Goal: Task Accomplishment & Management: Use online tool/utility

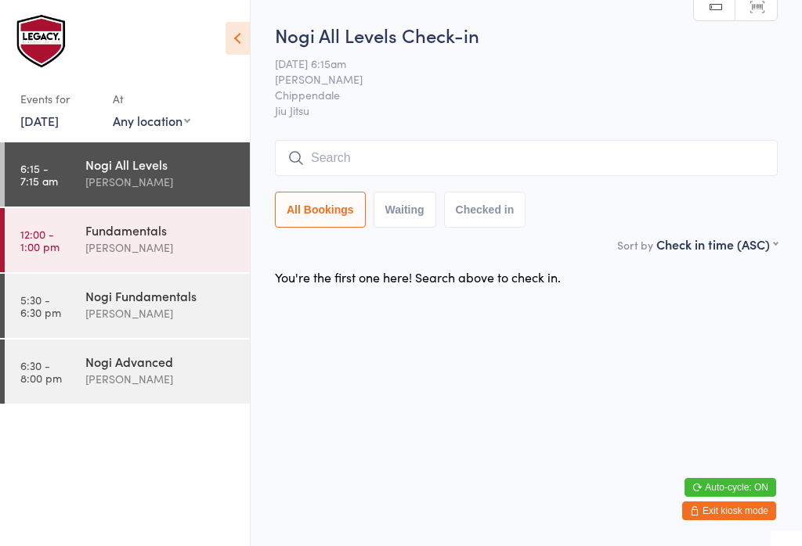
click at [470, 176] on input "search" at bounding box center [526, 158] width 503 height 36
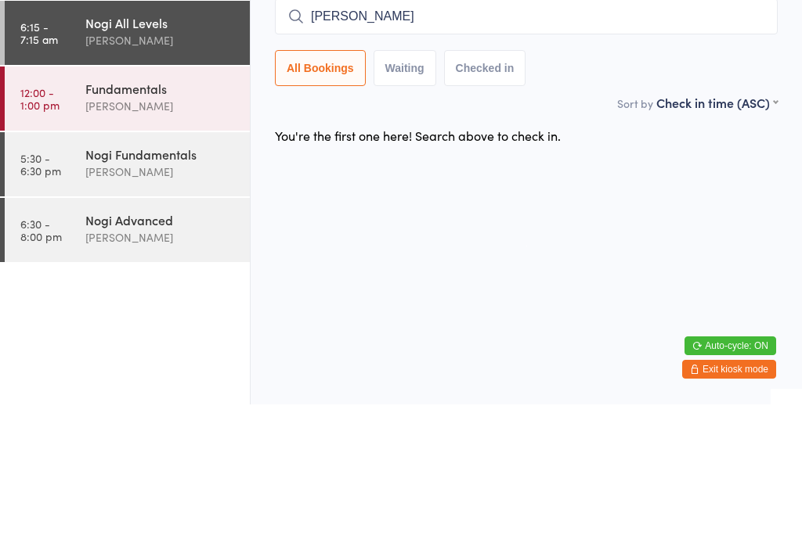
type input "[PERSON_NAME]"
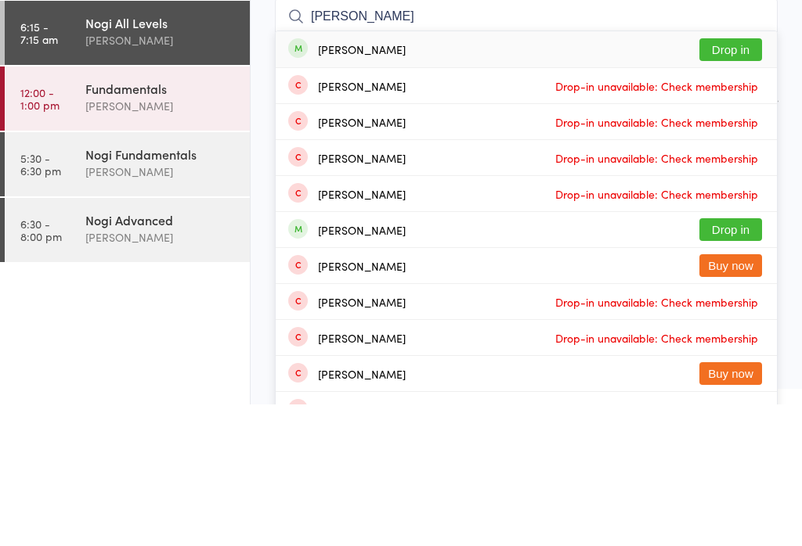
click at [738, 180] on button "Drop in" at bounding box center [730, 191] width 63 height 23
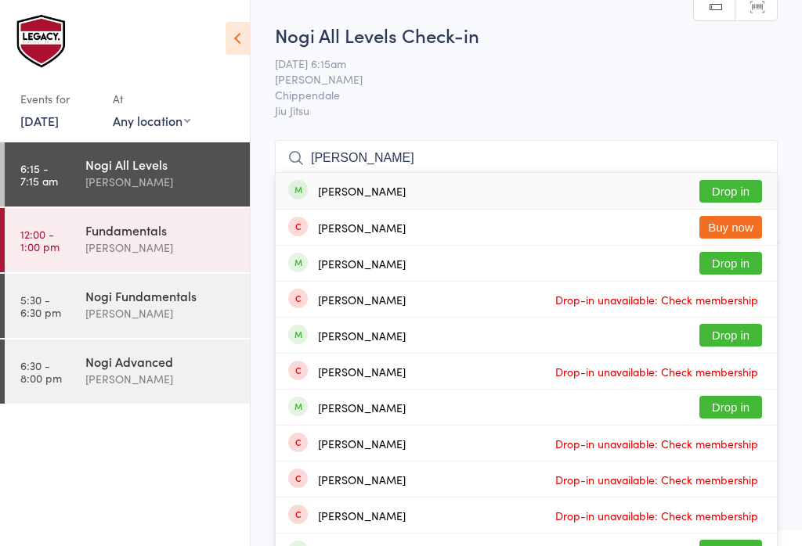
type input "[PERSON_NAME]"
click at [724, 196] on button "Drop in" at bounding box center [730, 191] width 63 height 23
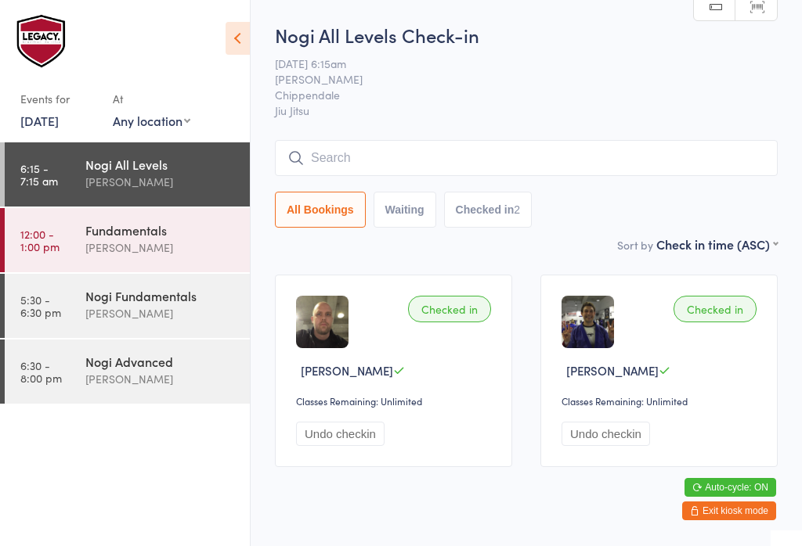
click at [605, 158] on input "search" at bounding box center [526, 158] width 503 height 36
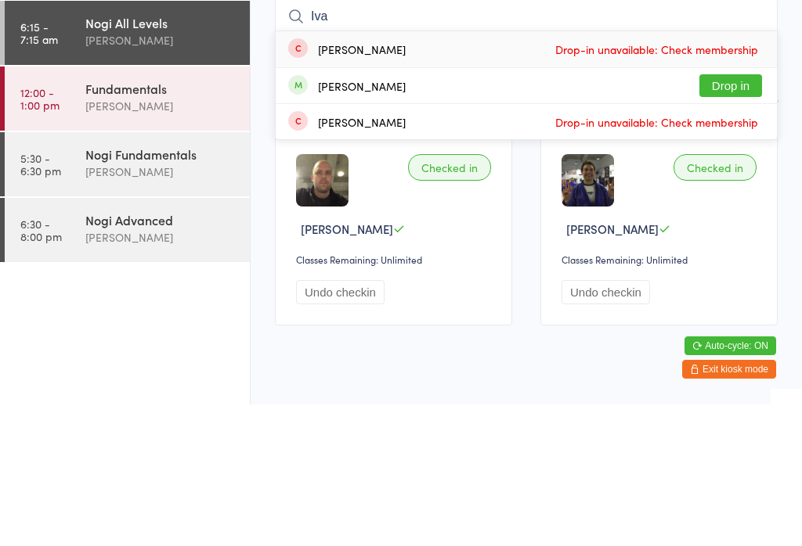
type input "Iva"
click at [744, 216] on button "Drop in" at bounding box center [730, 227] width 63 height 23
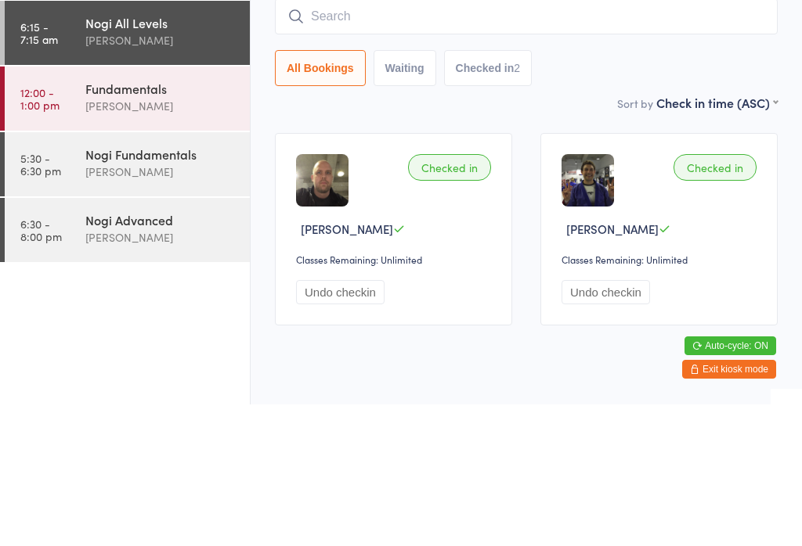
scroll to position [38, 0]
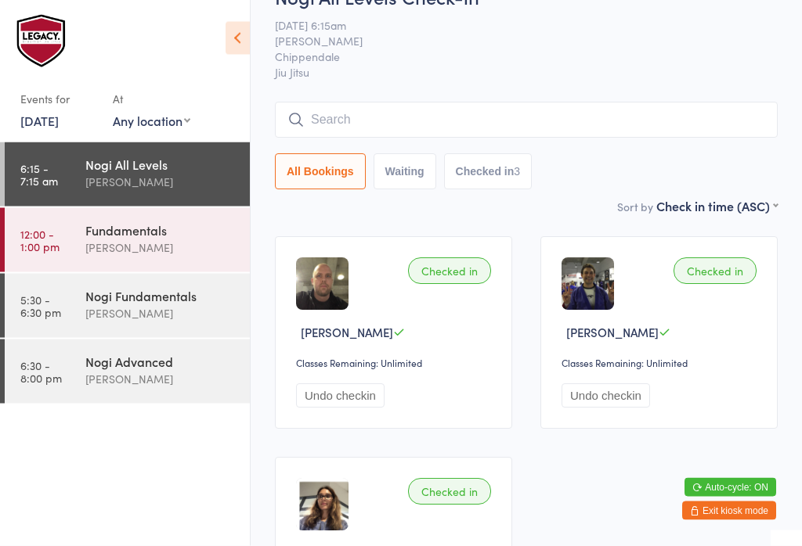
click at [385, 106] on input "search" at bounding box center [526, 121] width 503 height 36
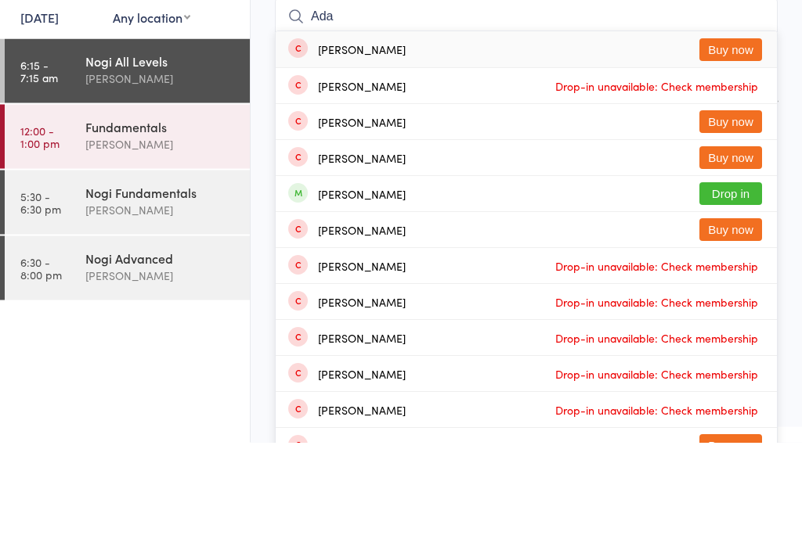
type input "Ada"
click at [729, 286] on button "Drop in" at bounding box center [730, 297] width 63 height 23
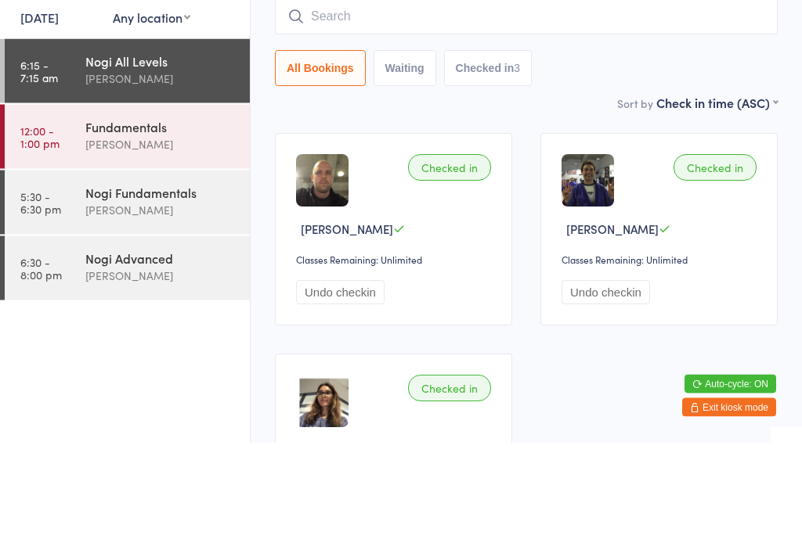
scroll to position [142, 0]
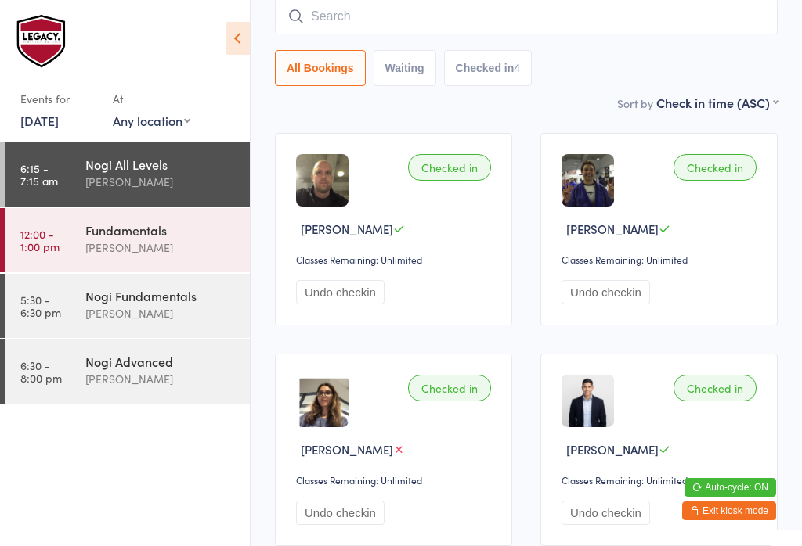
click at [651, 17] on input "search" at bounding box center [526, 16] width 503 height 36
type input "[PERSON_NAME]"
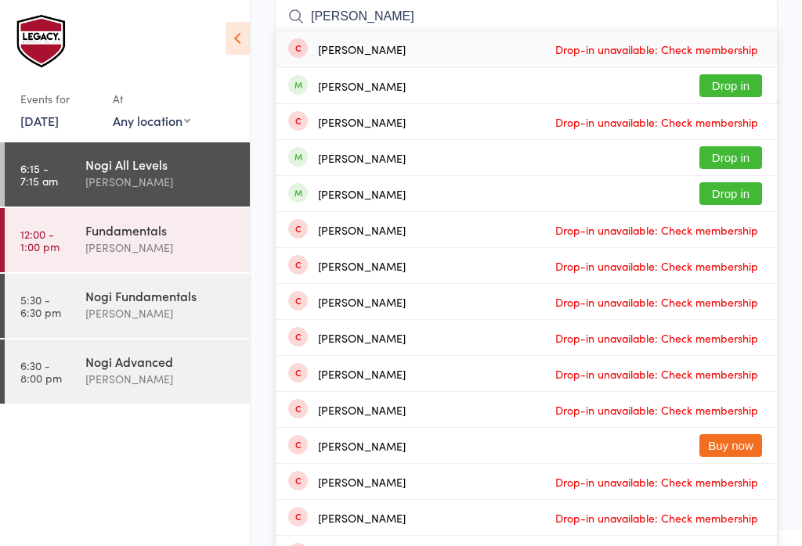
type input "[PERSON_NAME]"
click at [739, 160] on button "Drop in" at bounding box center [730, 157] width 63 height 23
